Goal: Information Seeking & Learning: Find specific fact

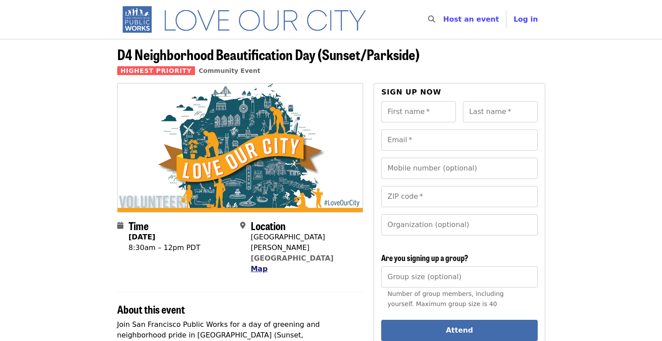
click at [260, 265] on span "Map" at bounding box center [259, 269] width 17 height 8
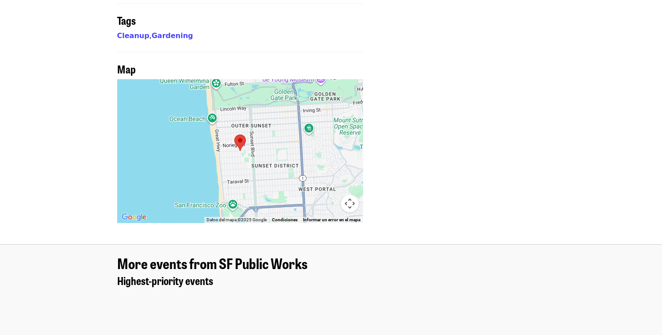
scroll to position [755, 0]
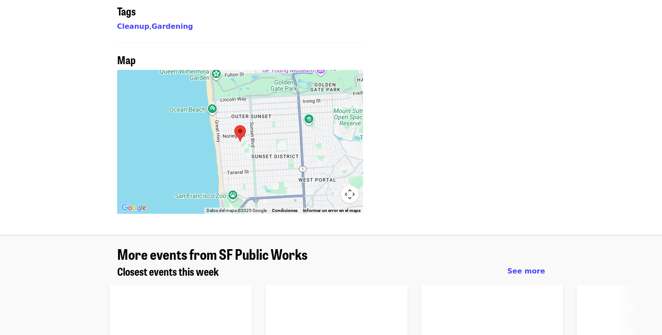
click at [257, 94] on div at bounding box center [240, 142] width 246 height 144
click at [248, 95] on div at bounding box center [240, 142] width 246 height 144
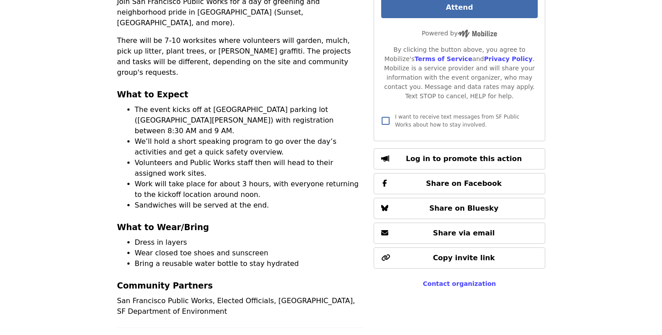
scroll to position [293, 0]
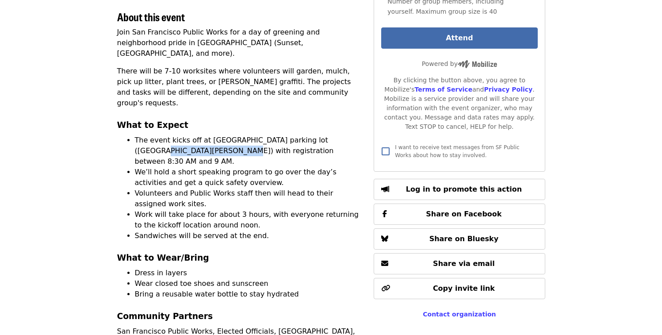
drag, startPoint x: 330, startPoint y: 106, endPoint x: 178, endPoint y: 119, distance: 153.1
click at [178, 135] on li "The event kicks off at [GEOGRAPHIC_DATA] parking lot ([GEOGRAPHIC_DATA][PERSON_…" at bounding box center [249, 151] width 229 height 32
click at [177, 135] on li "The event kicks off at [GEOGRAPHIC_DATA] parking lot ([GEOGRAPHIC_DATA][PERSON_…" at bounding box center [249, 151] width 229 height 32
drag, startPoint x: 178, startPoint y: 119, endPoint x: 330, endPoint y: 110, distance: 151.9
click at [330, 135] on li "The event kicks off at [GEOGRAPHIC_DATA] parking lot ([GEOGRAPHIC_DATA][PERSON_…" at bounding box center [249, 151] width 229 height 32
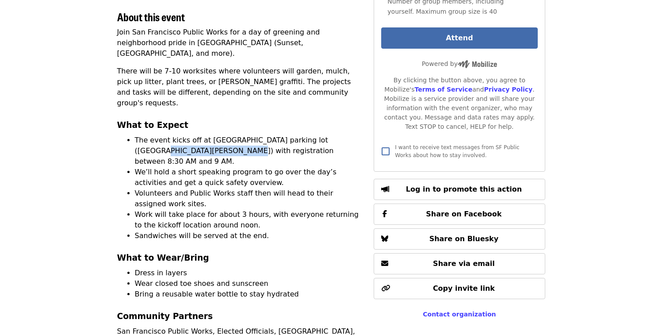
copy li "[GEOGRAPHIC_DATA][PERSON_NAME]"
